Goal: Contribute content

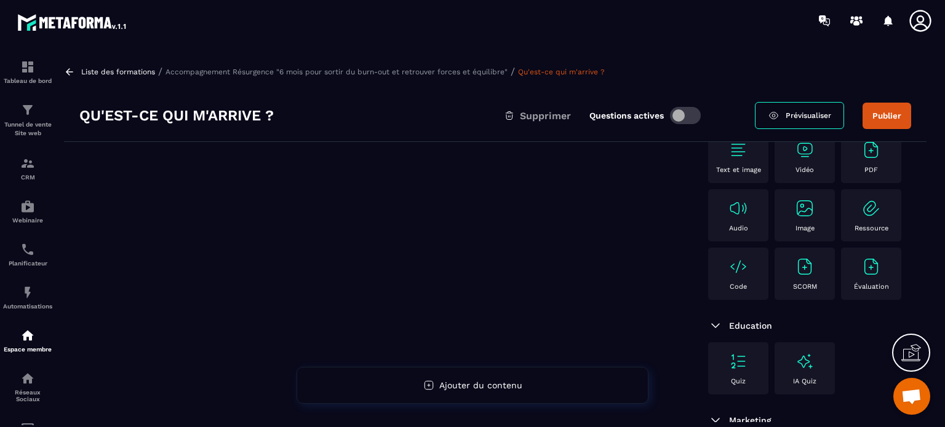
click at [736, 155] on img at bounding box center [738, 150] width 20 height 20
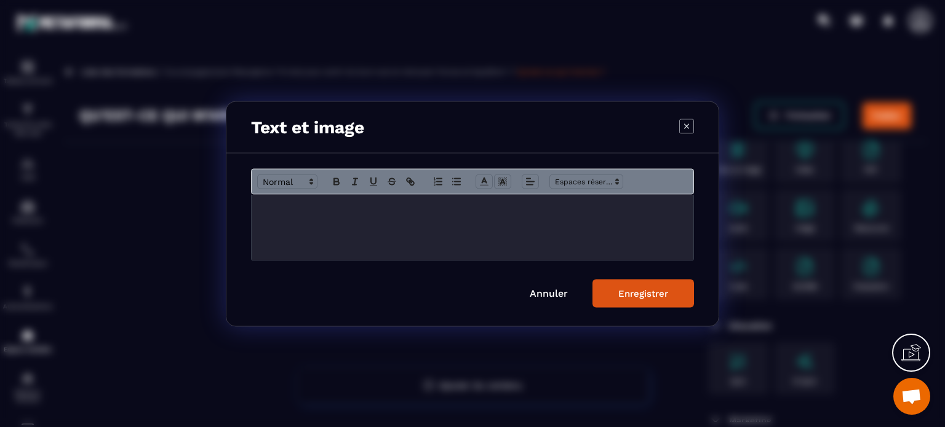
click at [283, 208] on p "Modal window" at bounding box center [472, 207] width 423 height 11
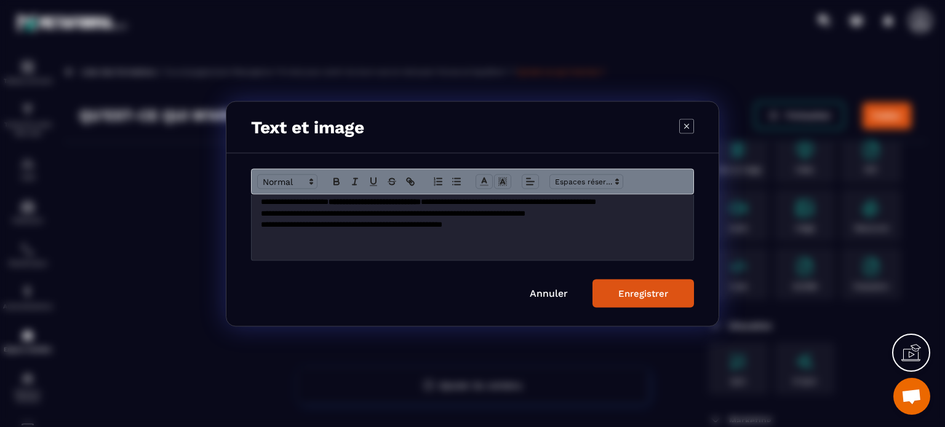
click at [283, 207] on p "**********" at bounding box center [472, 201] width 423 height 11
click at [421, 205] on span "**********" at bounding box center [508, 201] width 175 height 8
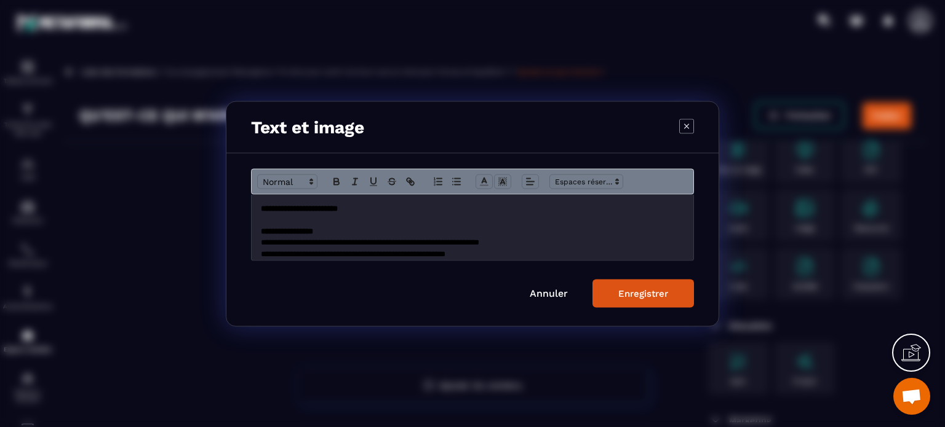
scroll to position [0, 0]
click at [334, 220] on p "Modal window" at bounding box center [472, 218] width 423 height 11
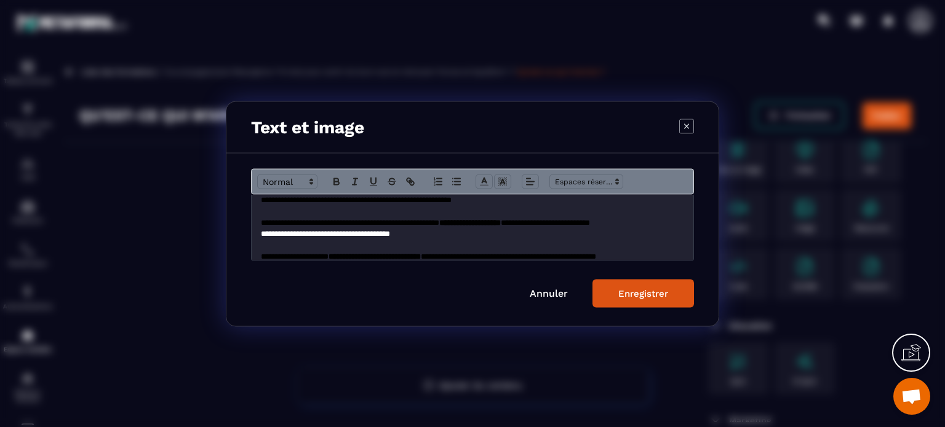
scroll to position [1832, 0]
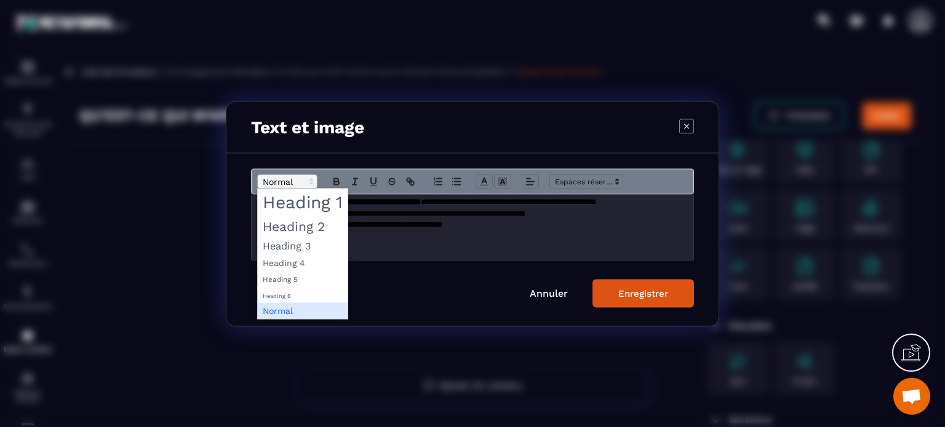
click at [292, 180] on span "Modal window" at bounding box center [287, 181] width 60 height 15
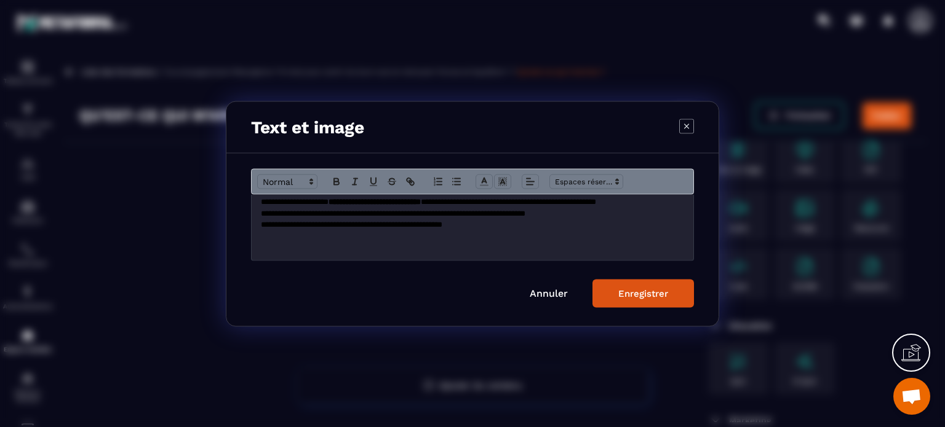
click at [637, 295] on div "Enregistrer" at bounding box center [643, 293] width 50 height 11
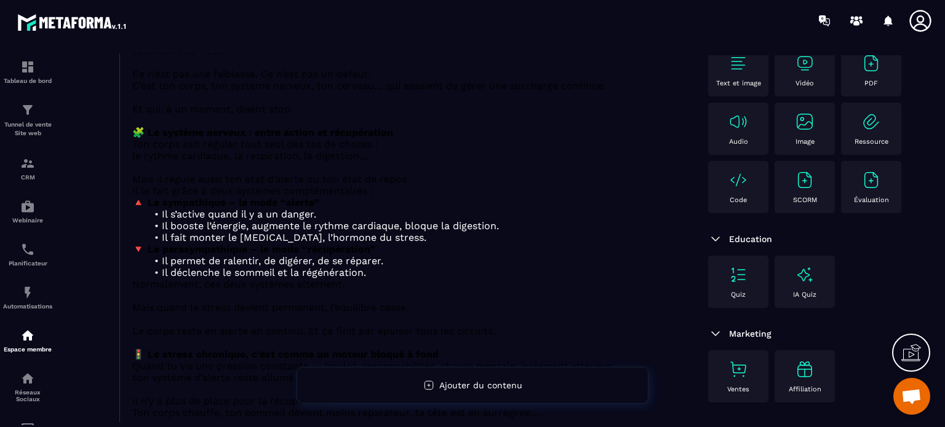
scroll to position [430, 0]
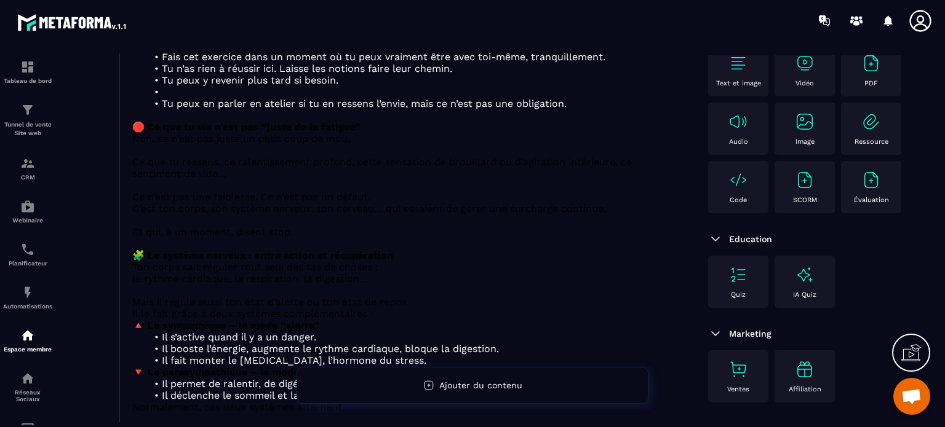
click at [202, 175] on span "Ce que tu ressens, ce ralentissement profond, cette sensation de brouillard ou …" at bounding box center [381, 167] width 499 height 23
click at [181, 132] on p "🛑 Ce que tu vis n’est pas “juste de la fatigue”" at bounding box center [406, 127] width 548 height 12
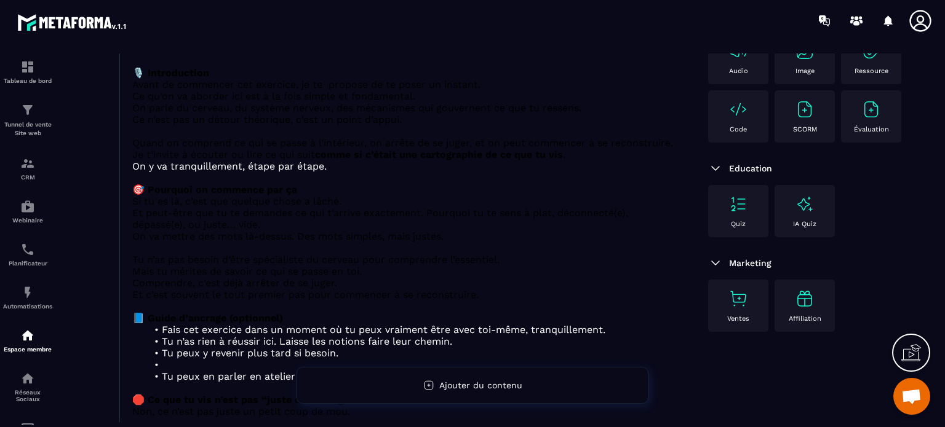
scroll to position [0, 0]
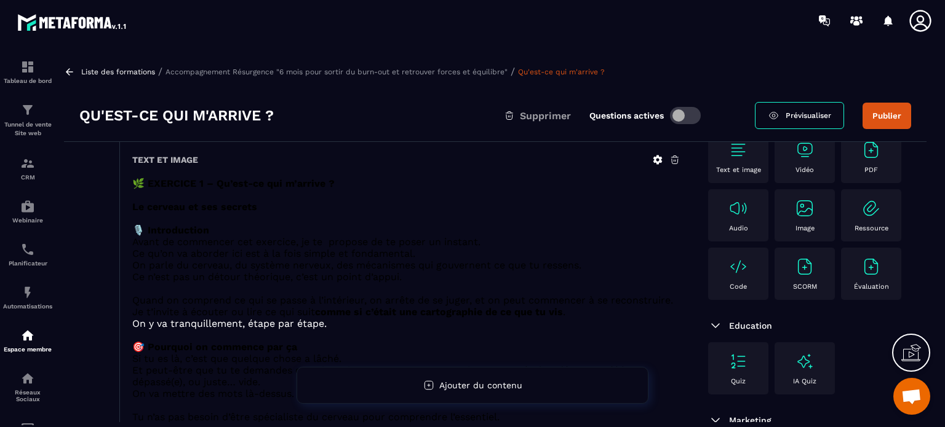
click at [674, 159] on icon at bounding box center [674, 159] width 11 height 11
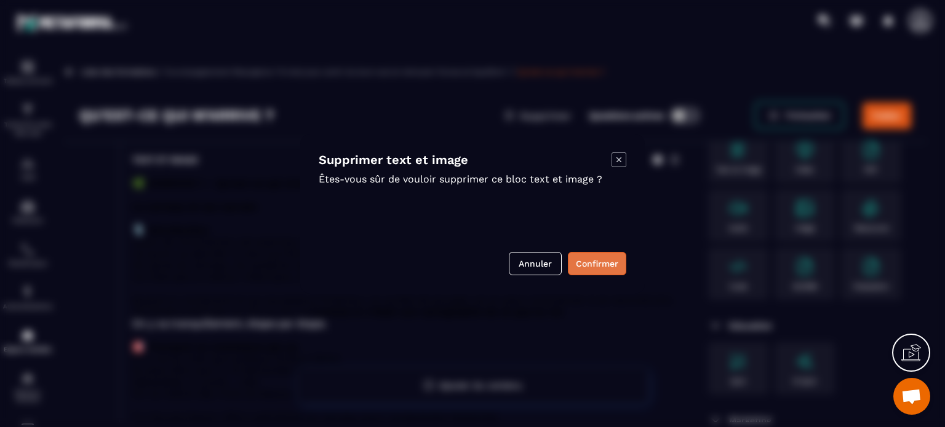
click at [589, 263] on button "Confirmer" at bounding box center [597, 263] width 58 height 23
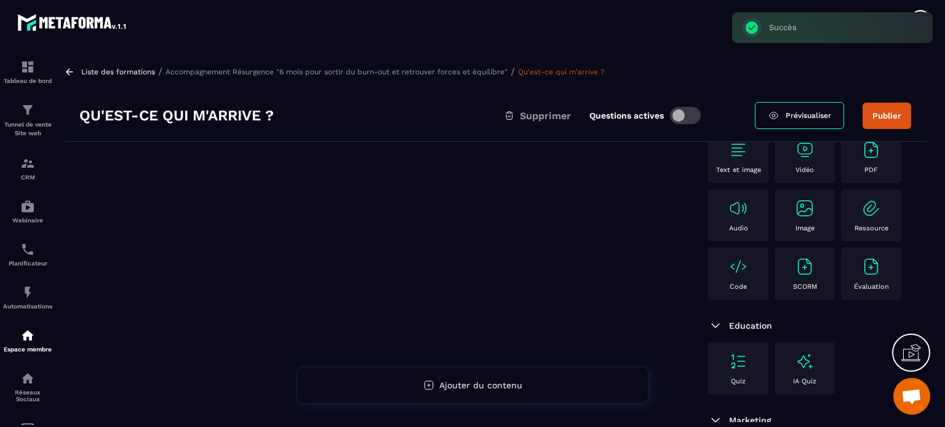
click at [861, 160] on img at bounding box center [871, 150] width 20 height 20
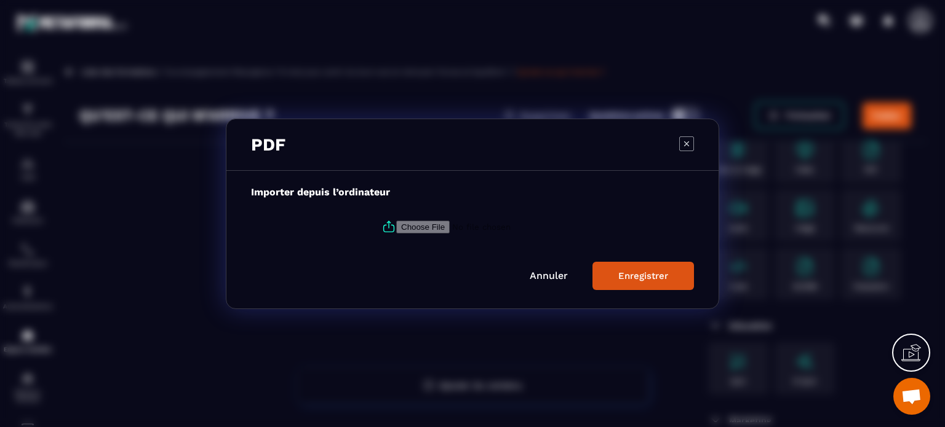
click at [686, 142] on icon "Modal window" at bounding box center [686, 143] width 15 height 15
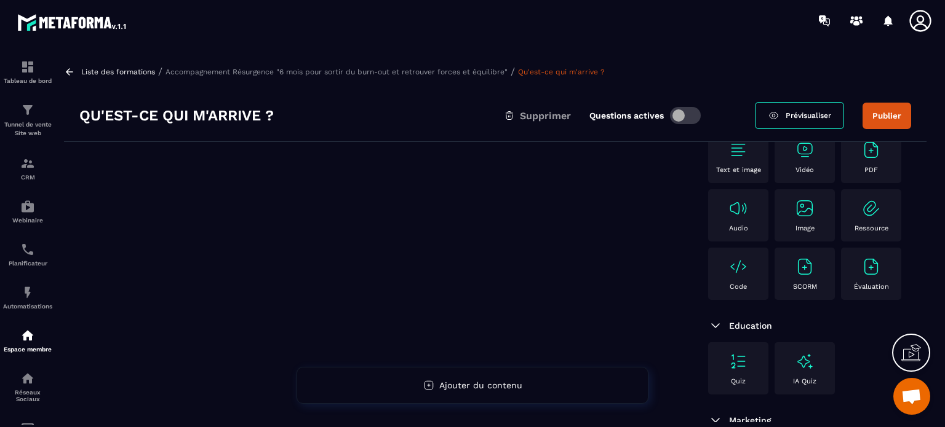
click at [847, 174] on div "PDF" at bounding box center [871, 157] width 48 height 34
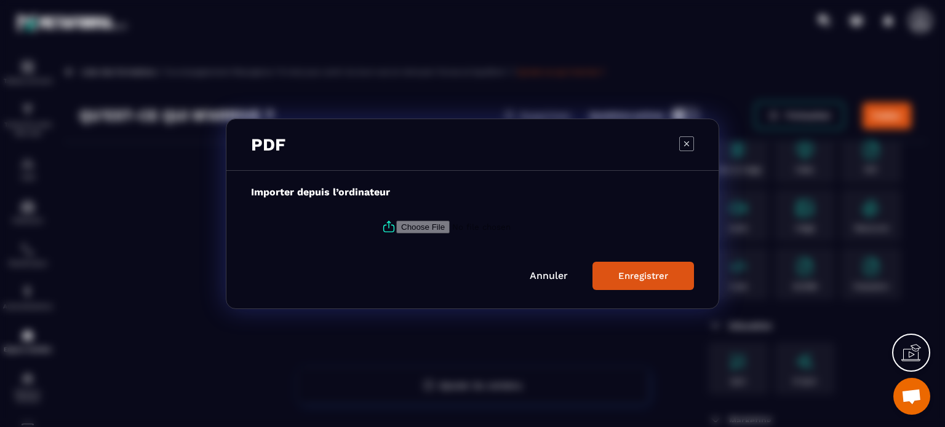
click at [423, 224] on input "Modal window" at bounding box center [479, 226] width 167 height 13
type input "**********"
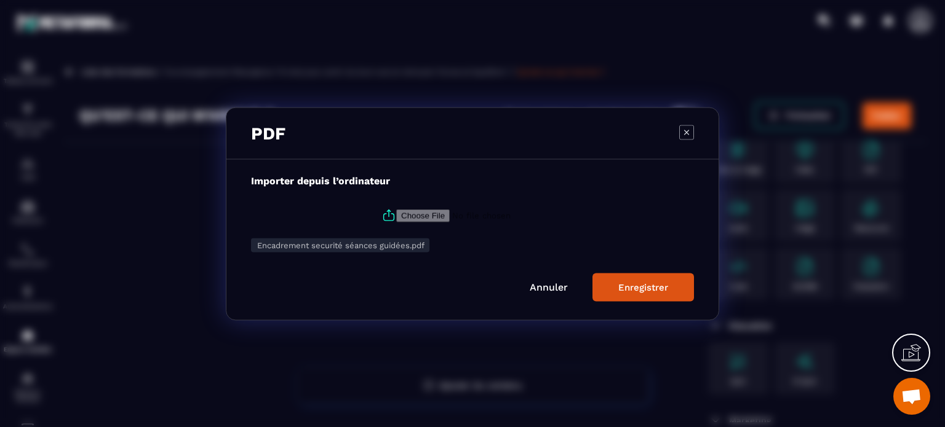
click at [627, 287] on div "Enregistrer" at bounding box center [643, 287] width 50 height 11
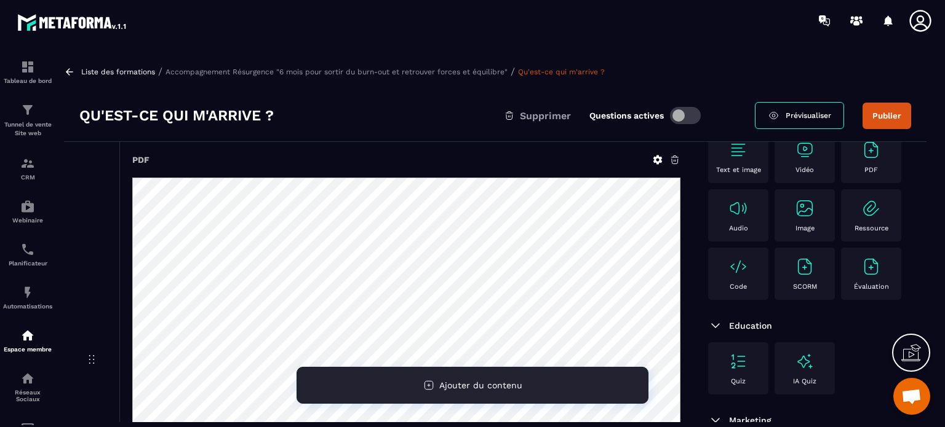
click at [453, 386] on span "Ajouter du contenu" at bounding box center [480, 386] width 83 height 10
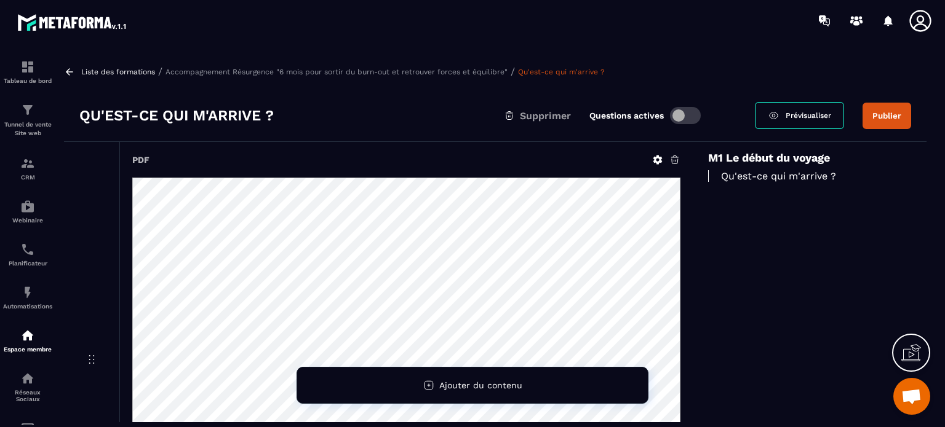
click at [674, 159] on icon at bounding box center [674, 159] width 11 height 11
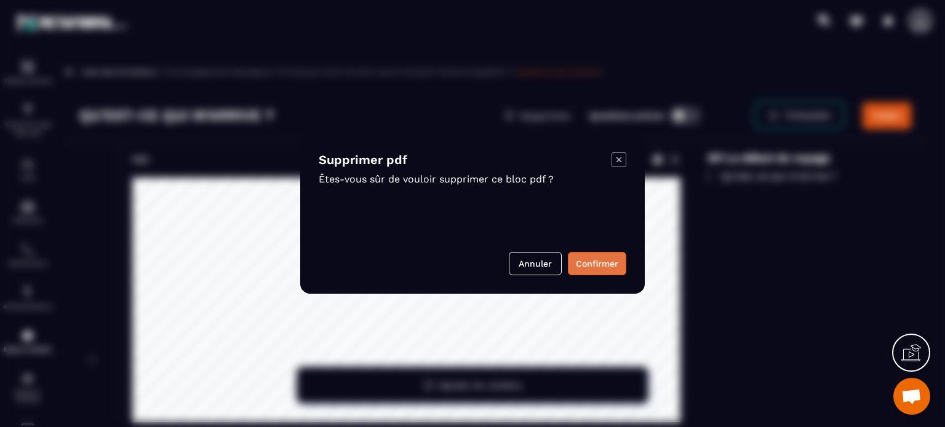
click at [590, 258] on button "Confirmer" at bounding box center [597, 263] width 58 height 23
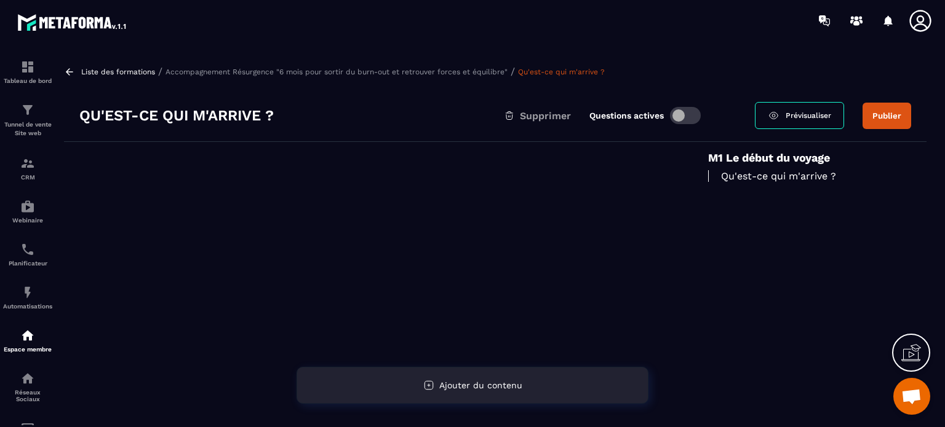
click at [461, 383] on span "Ajouter du contenu" at bounding box center [480, 386] width 83 height 10
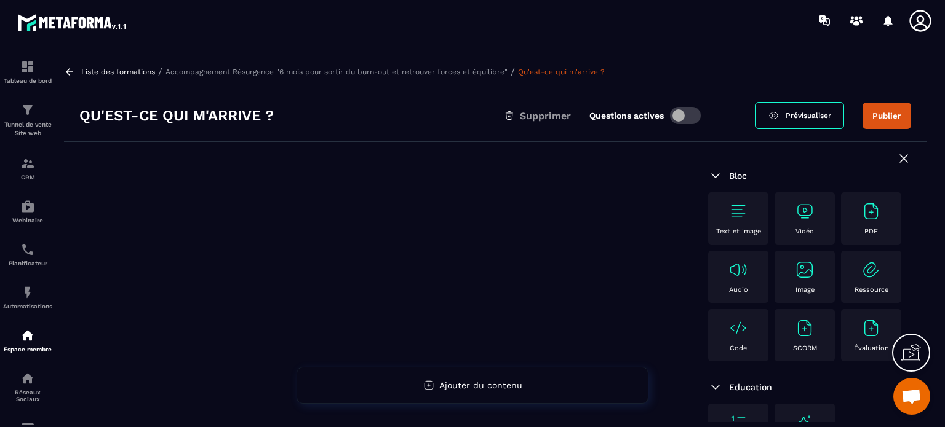
click at [900, 160] on icon at bounding box center [903, 158] width 7 height 7
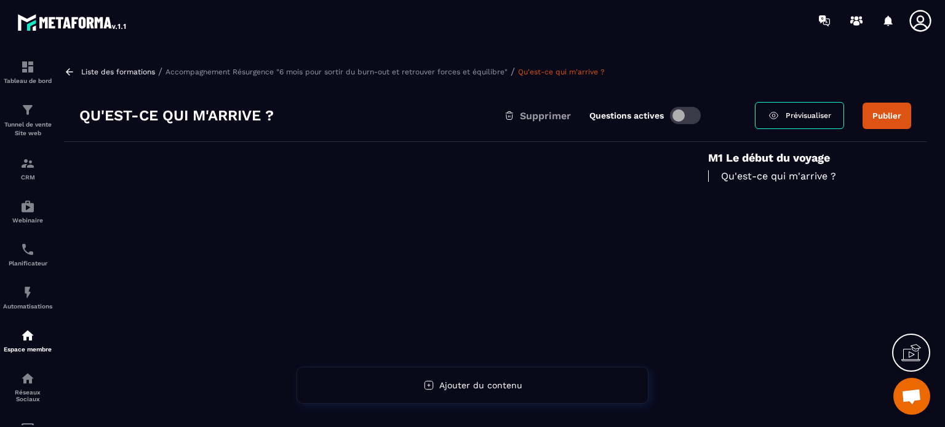
click at [740, 175] on p "Qu'est-ce qui m'arrive ?" at bounding box center [809, 176] width 203 height 12
click at [422, 71] on p "Accompagnement Résurgence "6 mois pour sortir du burn-out et retrouver forces e…" at bounding box center [336, 72] width 342 height 9
